Goal: Task Accomplishment & Management: Manage account settings

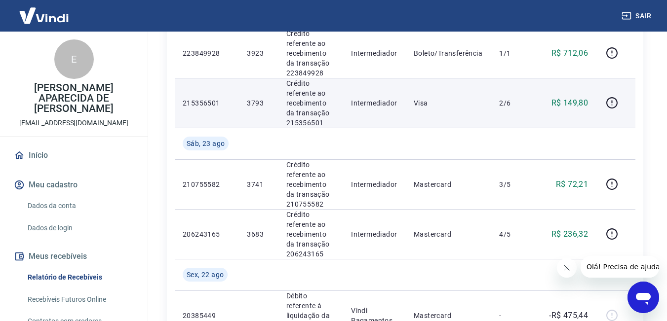
scroll to position [494, 0]
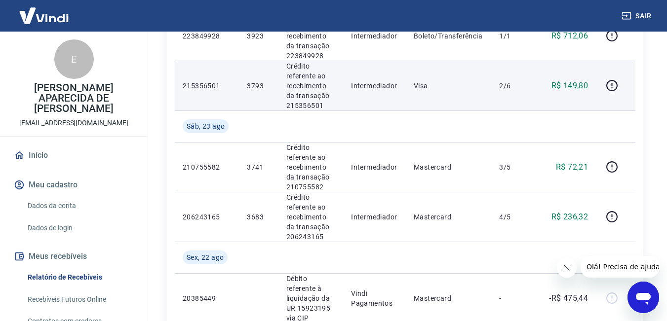
click at [584, 80] on p "R$ 149,80" at bounding box center [569, 86] width 37 height 12
